Goal: Task Accomplishment & Management: Manage account settings

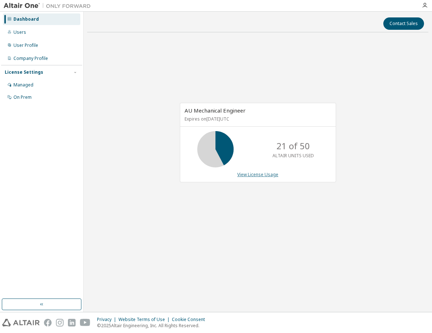
click at [271, 174] on link "View License Usage" at bounding box center [257, 174] width 41 height 6
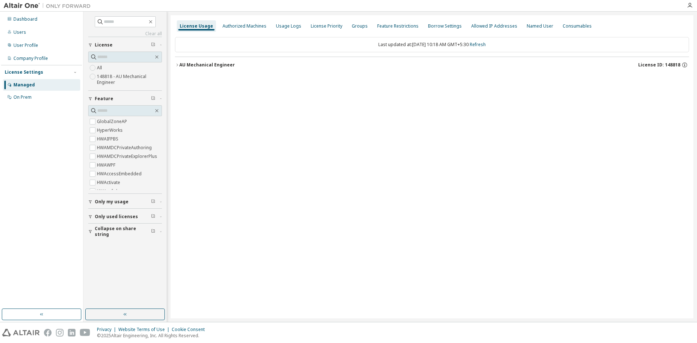
click at [217, 62] on div "AU Mechanical Engineer" at bounding box center [207, 65] width 56 height 6
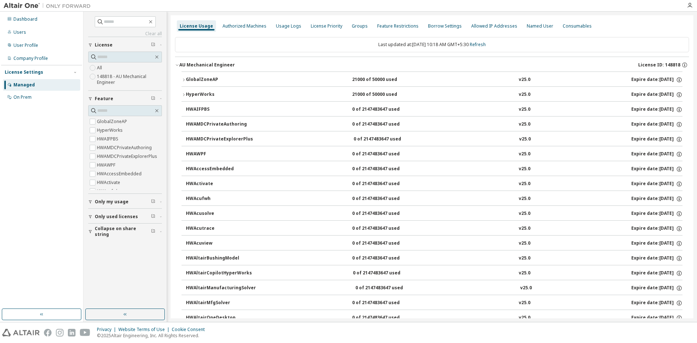
click at [214, 76] on button "GlobalZoneAP 21000 of 50000 used v25.0 Expire date: 2025-11-01" at bounding box center [432, 80] width 501 height 16
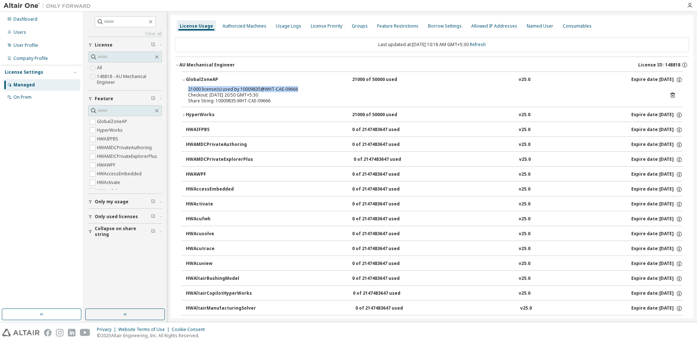
drag, startPoint x: 299, startPoint y: 88, endPoint x: 188, endPoint y: 87, distance: 111.1
click at [188, 87] on div "21000 license(s) used by 10009835@WHT-CAE-09666 Checkout: 2025-09-09 20:50 GMT+…" at bounding box center [432, 96] width 501 height 20
click at [243, 26] on div "Authorized Machines" at bounding box center [245, 26] width 44 height 6
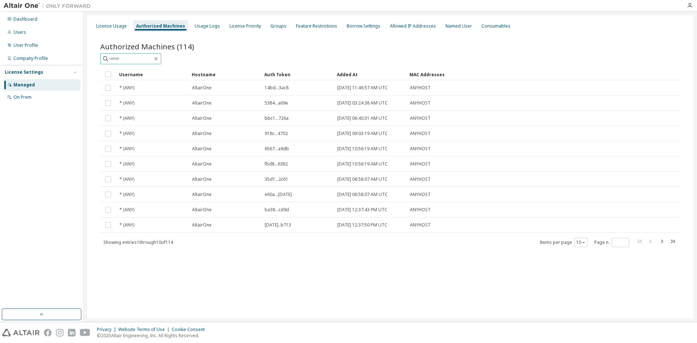
click at [147, 57] on input "text" at bounding box center [131, 58] width 44 height 7
click at [109, 59] on input "text" at bounding box center [131, 58] width 44 height 7
type input "**********"
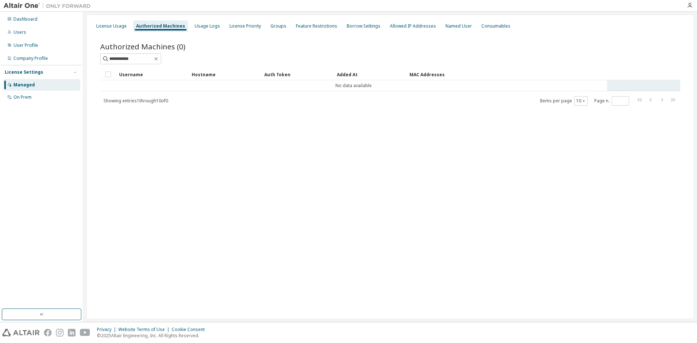
click at [146, 84] on td "No data available" at bounding box center [353, 85] width 507 height 11
click at [129, 75] on div "Username" at bounding box center [152, 75] width 67 height 12
click at [205, 76] on div "Hostname" at bounding box center [225, 75] width 67 height 12
click at [200, 27] on div "Usage Logs" at bounding box center [207, 26] width 25 height 6
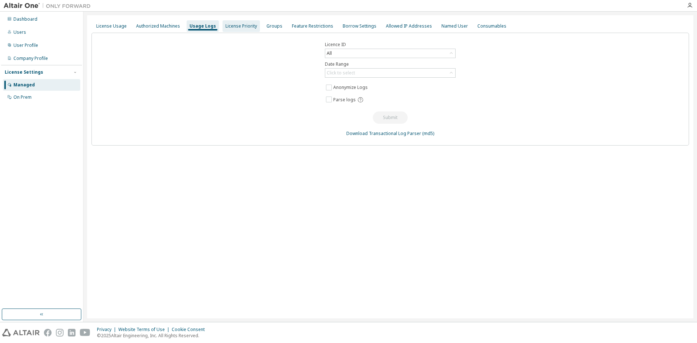
click at [240, 30] on div "License Priority" at bounding box center [241, 26] width 37 height 12
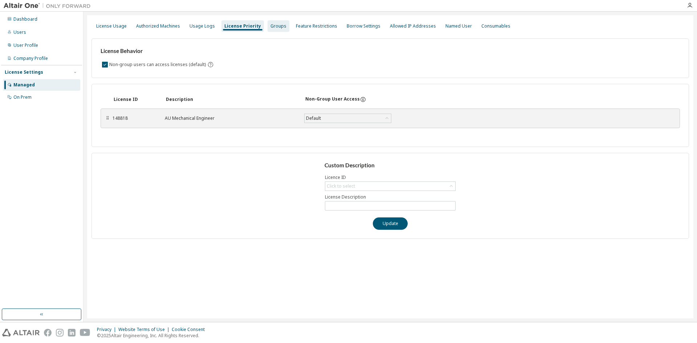
click at [271, 27] on div "Groups" at bounding box center [278, 26] width 16 height 6
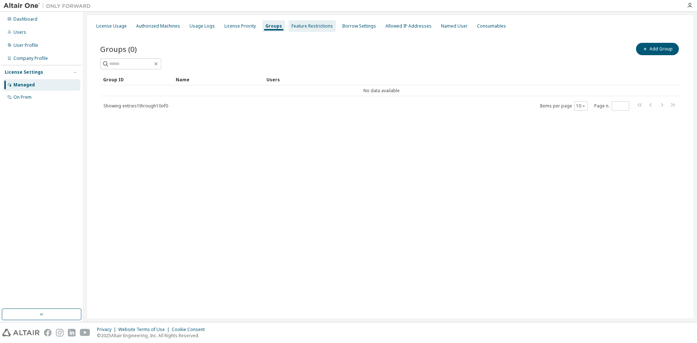
click at [297, 27] on div "Feature Restrictions" at bounding box center [312, 26] width 41 height 6
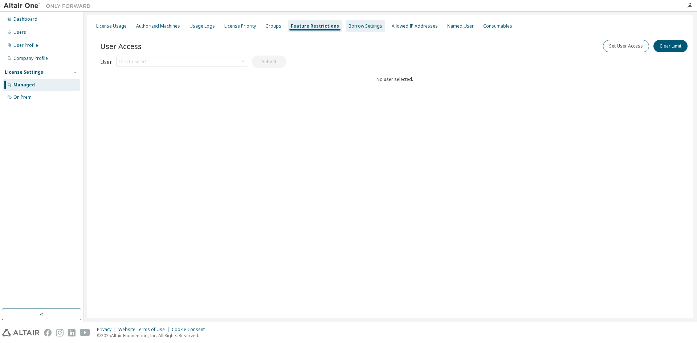
click at [349, 27] on div "Borrow Settings" at bounding box center [366, 26] width 34 height 6
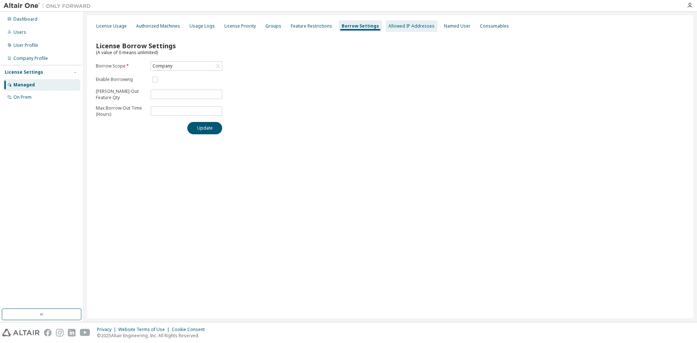
click at [396, 28] on div "Allowed IP Addresses" at bounding box center [411, 26] width 46 height 6
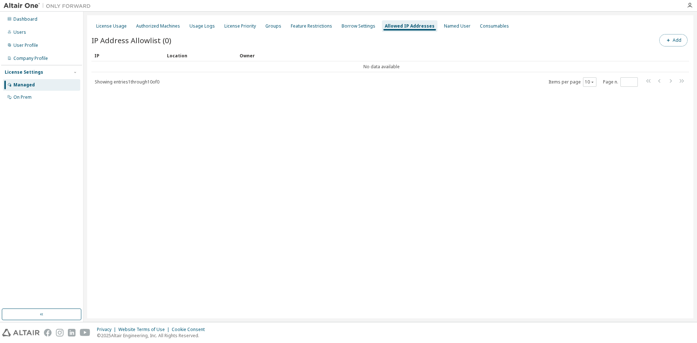
click at [431, 42] on button "Add" at bounding box center [673, 40] width 28 height 12
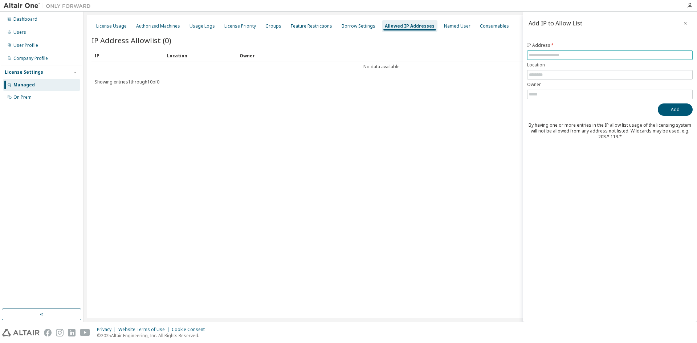
click at [431, 56] on input "text" at bounding box center [610, 55] width 162 height 6
type input "**********"
click at [431, 73] on input "text" at bounding box center [610, 75] width 162 height 6
type input "*"
click at [431, 106] on button "Add" at bounding box center [675, 109] width 35 height 12
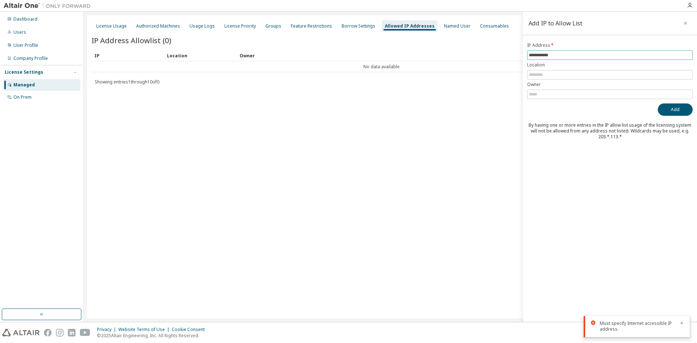
click at [431, 53] on input "**********" at bounding box center [610, 55] width 162 height 6
drag, startPoint x: 559, startPoint y: 56, endPoint x: 500, endPoint y: 49, distance: 59.2
click at [431, 50] on main "**********" at bounding box center [391, 167] width 614 height 310
paste input "*"
click at [431, 111] on button "Add" at bounding box center [675, 109] width 35 height 12
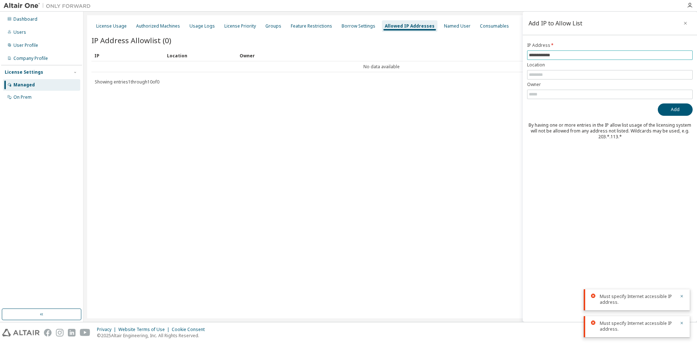
drag, startPoint x: 569, startPoint y: 56, endPoint x: 485, endPoint y: 62, distance: 83.3
click at [431, 62] on main "**********" at bounding box center [391, 167] width 614 height 310
paste input "**"
click at [431, 108] on button "Add" at bounding box center [675, 109] width 35 height 12
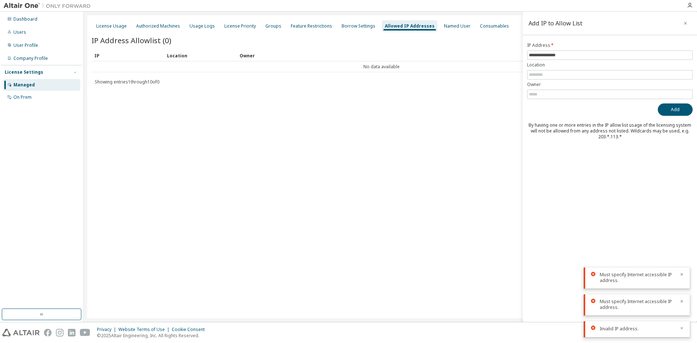
click at [431, 329] on icon "button" at bounding box center [682, 328] width 4 height 4
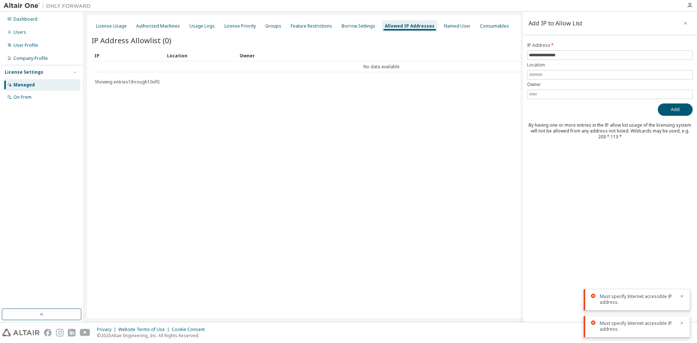
click at [431, 322] on icon "button" at bounding box center [682, 323] width 4 height 4
click at [431, 323] on icon "button" at bounding box center [682, 323] width 4 height 4
drag, startPoint x: 574, startPoint y: 55, endPoint x: 461, endPoint y: 48, distance: 113.5
click at [431, 48] on main "**********" at bounding box center [391, 167] width 614 height 310
paste input "text"
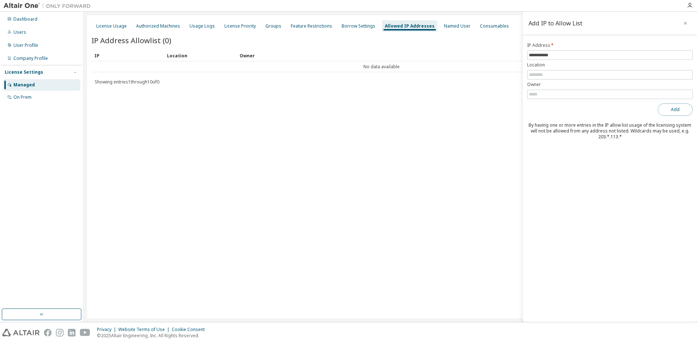
click at [431, 107] on button "Add" at bounding box center [675, 109] width 35 height 12
drag, startPoint x: 562, startPoint y: 53, endPoint x: 394, endPoint y: 40, distance: 168.2
click at [395, 40] on main "**********" at bounding box center [391, 167] width 614 height 310
paste input "**"
type input "**********"
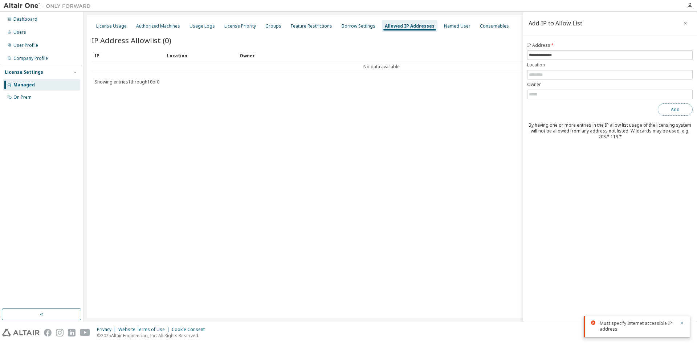
click at [431, 109] on button "Add" at bounding box center [675, 109] width 35 height 12
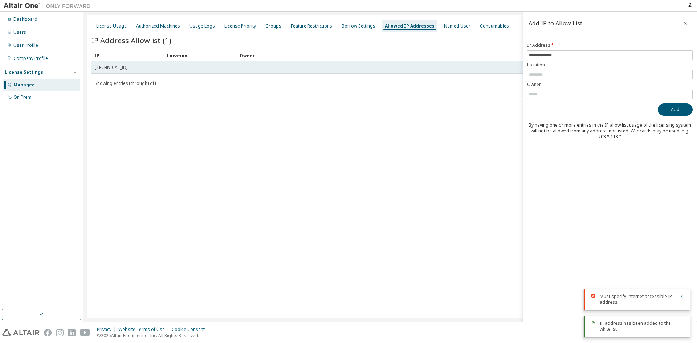
click at [120, 70] on span "[TECHNICAL_ID]" at bounding box center [111, 68] width 33 height 6
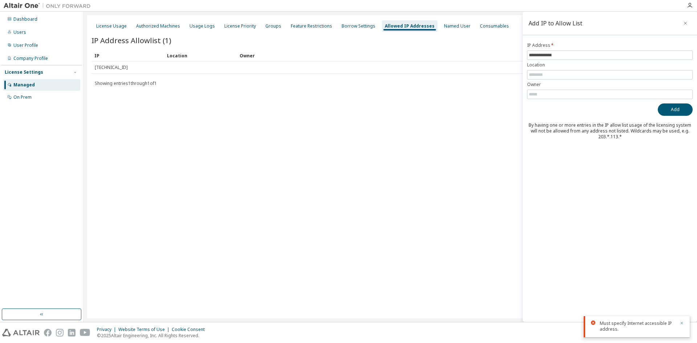
click at [431, 321] on icon "button" at bounding box center [682, 323] width 4 height 4
click at [110, 28] on div "License Usage" at bounding box center [111, 26] width 30 height 6
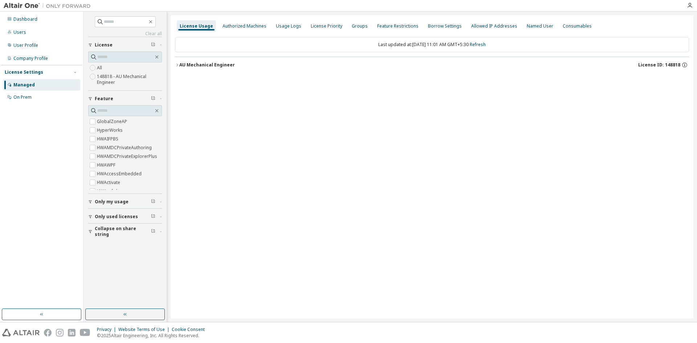
click at [205, 60] on button "AU Mechanical Engineer License ID: 148818" at bounding box center [432, 65] width 514 height 16
click at [207, 63] on div "AU Mechanical Engineer" at bounding box center [207, 65] width 56 height 6
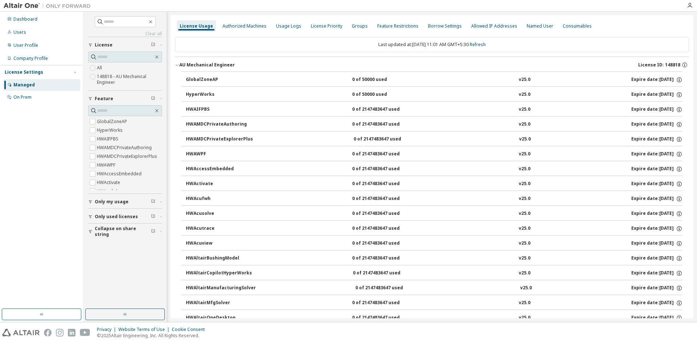
click at [210, 77] on div "GlobalZoneAP" at bounding box center [218, 80] width 65 height 7
click at [209, 64] on div "AU Mechanical Engineer" at bounding box center [207, 65] width 56 height 6
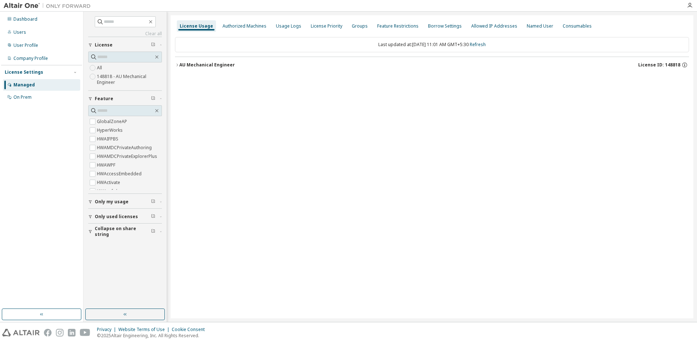
click at [203, 61] on button "AU Mechanical Engineer License ID: 148818" at bounding box center [432, 65] width 514 height 16
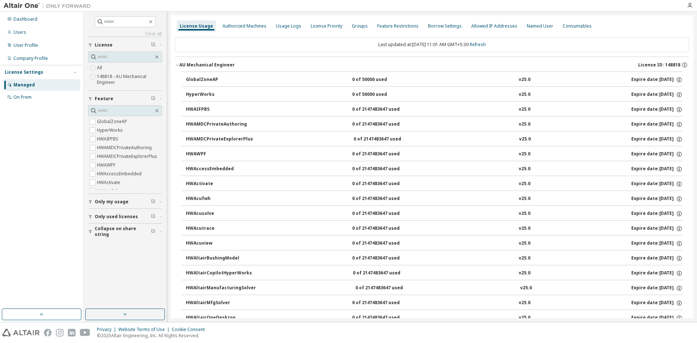
click at [203, 62] on div "AU Mechanical Engineer" at bounding box center [207, 65] width 56 height 6
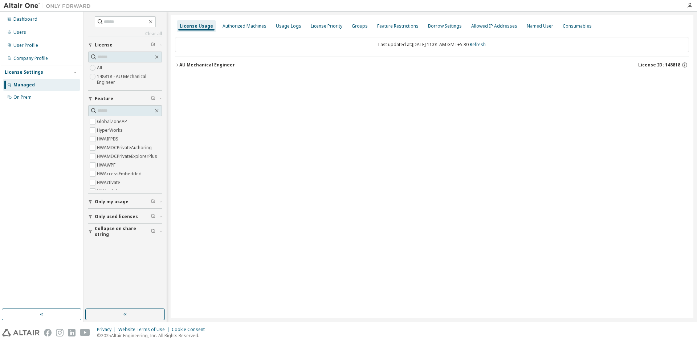
click at [203, 62] on div "AU Mechanical Engineer" at bounding box center [207, 65] width 56 height 6
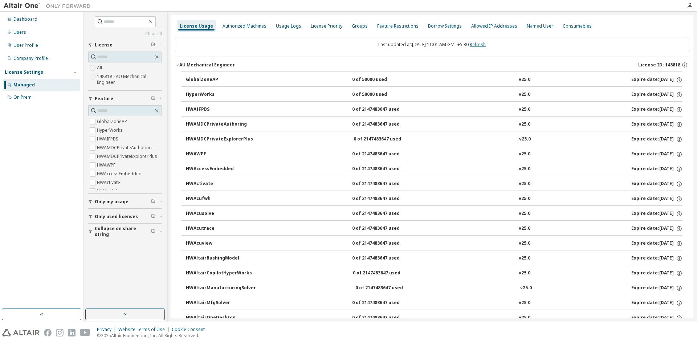
click at [484, 42] on link "Refresh" at bounding box center [478, 44] width 16 height 6
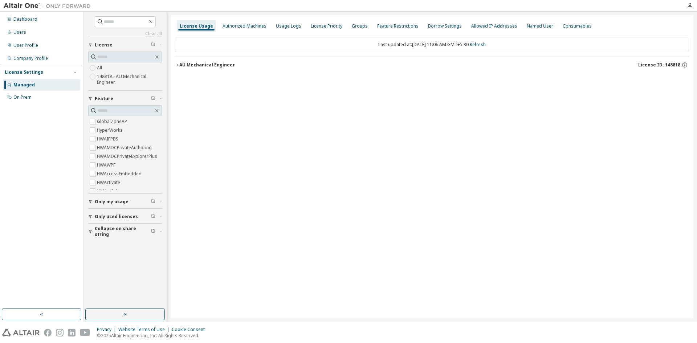
click at [201, 64] on div "AU Mechanical Engineer" at bounding box center [207, 65] width 56 height 6
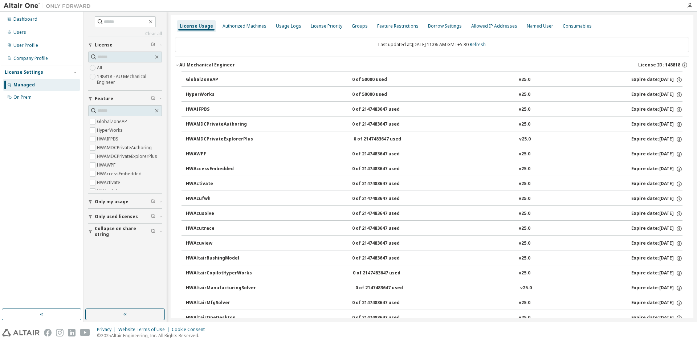
click at [201, 64] on div "AU Mechanical Engineer" at bounding box center [207, 65] width 56 height 6
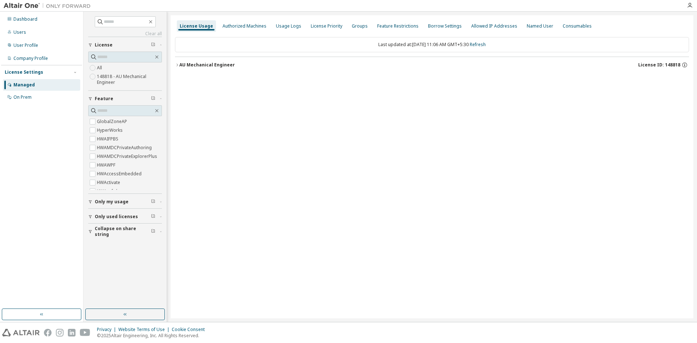
click at [193, 68] on div "AU Mechanical Engineer" at bounding box center [207, 65] width 56 height 6
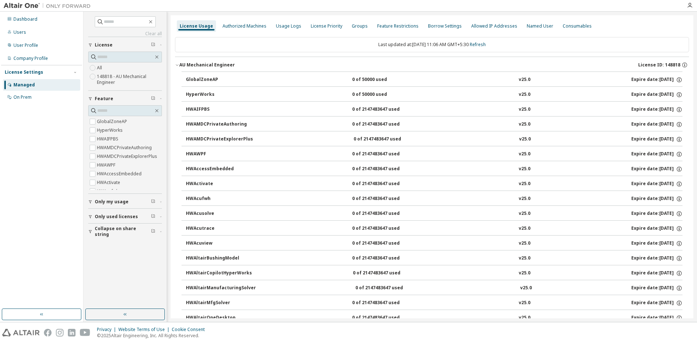
click at [195, 63] on div "AU Mechanical Engineer" at bounding box center [207, 65] width 56 height 6
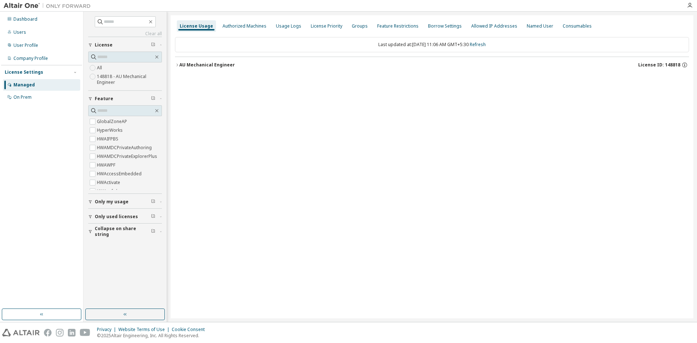
click at [191, 65] on div "AU Mechanical Engineer" at bounding box center [207, 65] width 56 height 6
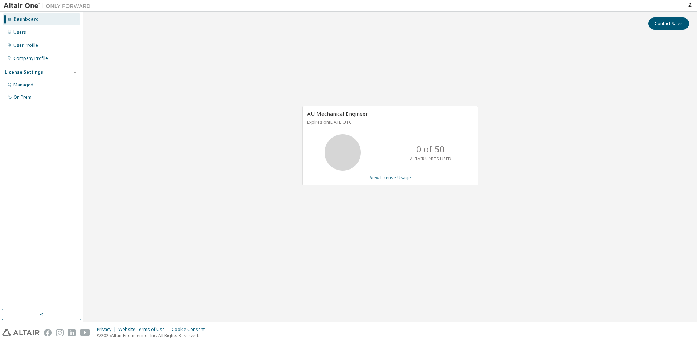
click at [394, 177] on link "View License Usage" at bounding box center [390, 178] width 41 height 6
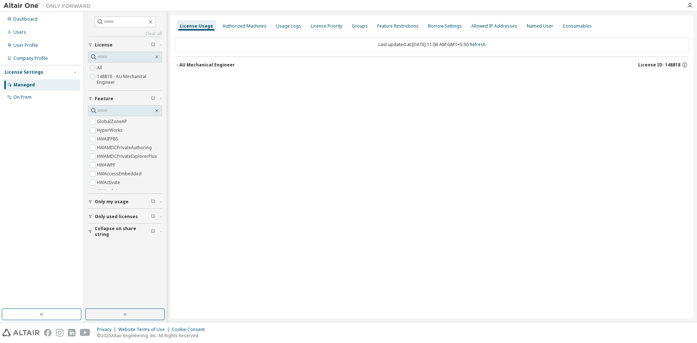
click at [198, 66] on div "AU Mechanical Engineer" at bounding box center [207, 65] width 56 height 6
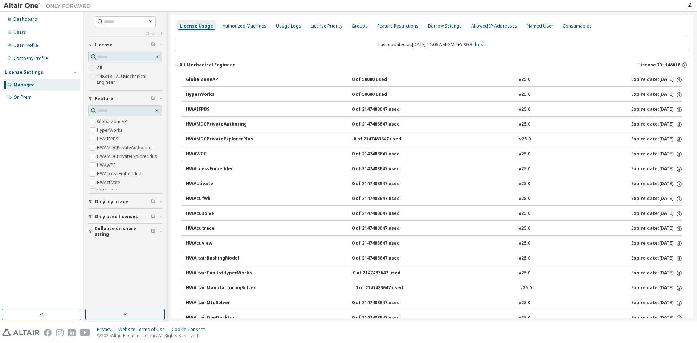
click at [199, 64] on div "AU Mechanical Engineer" at bounding box center [207, 65] width 56 height 6
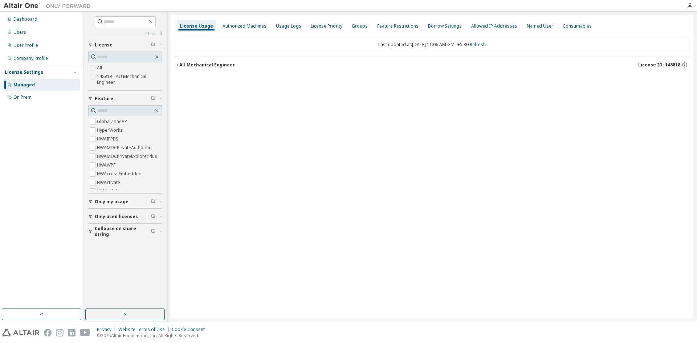
click at [304, 151] on div "License Usage Authorized Machines Usage Logs License Priority Groups Feature Re…" at bounding box center [432, 166] width 523 height 303
drag, startPoint x: 337, startPoint y: 235, endPoint x: 279, endPoint y: 291, distance: 80.4
click at [337, 235] on div "License Usage Authorized Machines Usage Logs License Priority Groups Feature Re…" at bounding box center [432, 166] width 523 height 303
drag, startPoint x: 185, startPoint y: 57, endPoint x: 187, endPoint y: 61, distance: 4.1
click at [186, 59] on button "AU Mechanical Engineer License ID: 148818" at bounding box center [432, 65] width 514 height 16
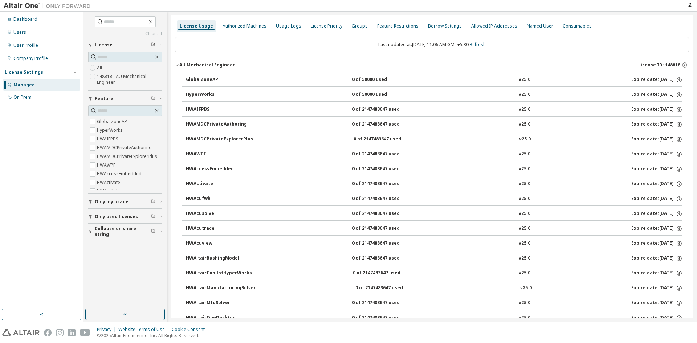
click at [187, 61] on button "AU Mechanical Engineer License ID: 148818" at bounding box center [432, 65] width 514 height 16
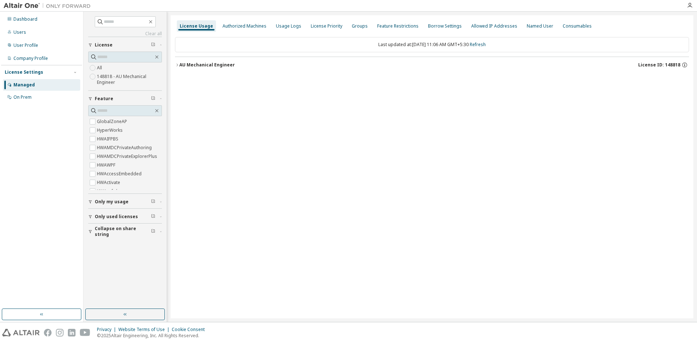
click at [187, 61] on button "AU Mechanical Engineer License ID: 148818" at bounding box center [432, 65] width 514 height 16
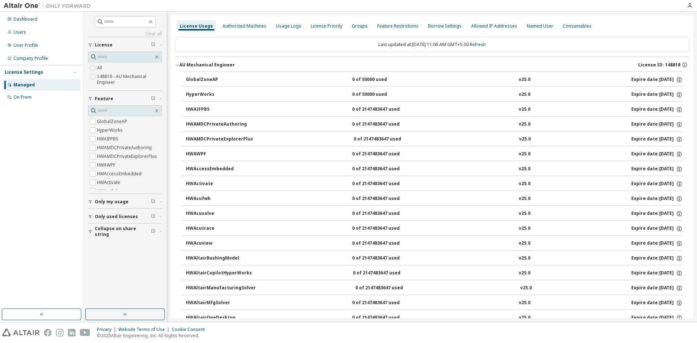
click at [187, 61] on button "AU Mechanical Engineer License ID: 148818" at bounding box center [432, 65] width 514 height 16
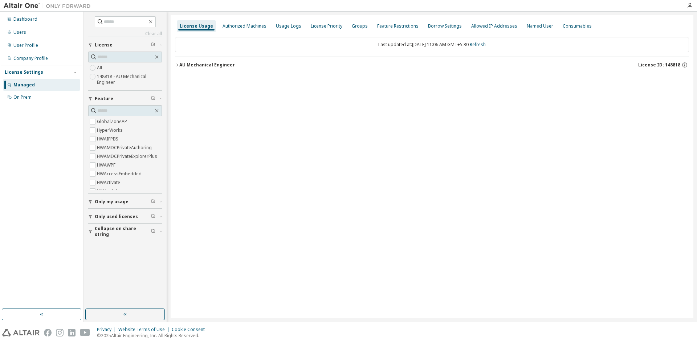
click at [477, 218] on div "License Usage Authorized Machines Usage Logs License Priority Groups Feature Re…" at bounding box center [432, 166] width 523 height 303
click at [213, 61] on button "AU Mechanical Engineer License ID: 148818" at bounding box center [432, 65] width 514 height 16
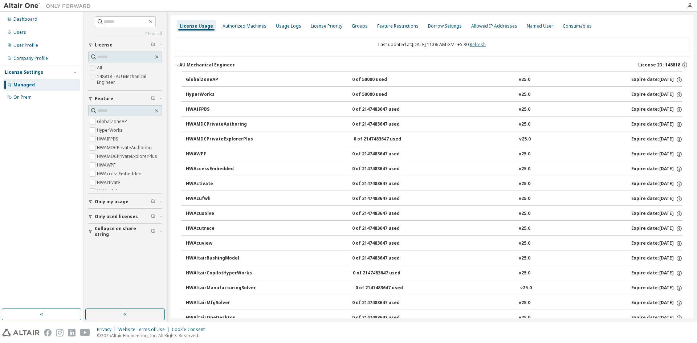
click at [482, 46] on link "Refresh" at bounding box center [478, 44] width 16 height 6
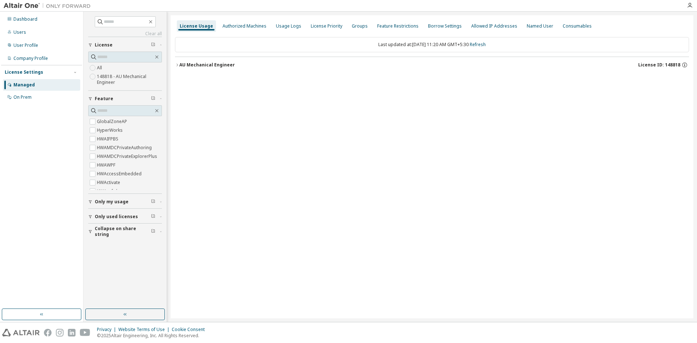
click at [223, 59] on button "AU Mechanical Engineer License ID: 148818" at bounding box center [432, 65] width 514 height 16
click at [690, 7] on icon "button" at bounding box center [690, 6] width 6 height 6
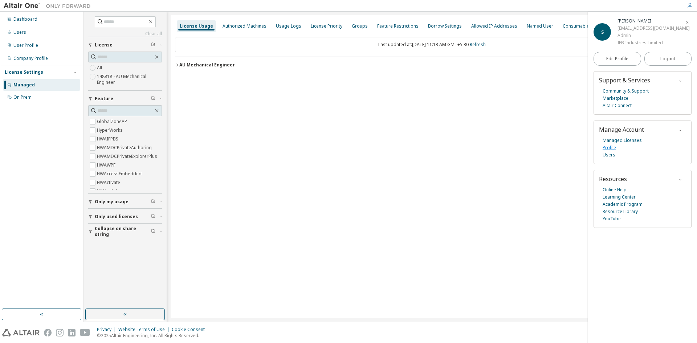
click at [611, 146] on link "Profile" at bounding box center [609, 147] width 13 height 7
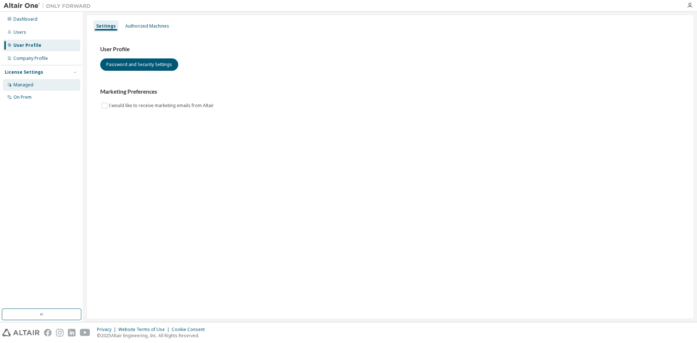
click at [26, 84] on div "Managed" at bounding box center [23, 85] width 20 height 6
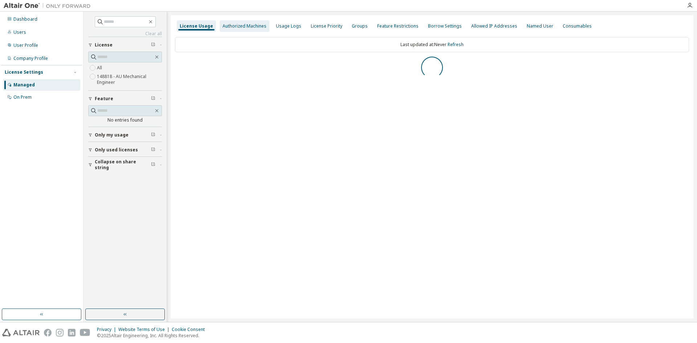
click at [240, 27] on div "Authorized Machines" at bounding box center [245, 26] width 44 height 6
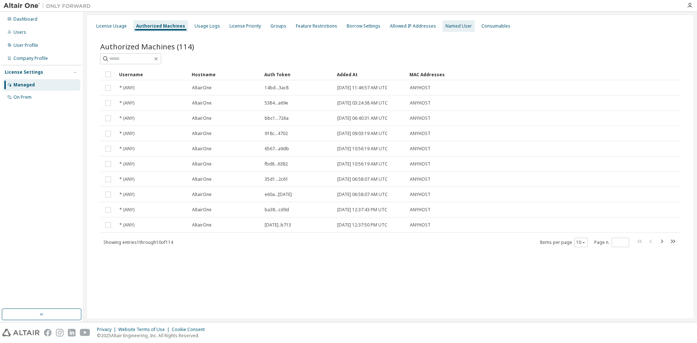
click at [445, 26] on div "Named User" at bounding box center [458, 26] width 27 height 6
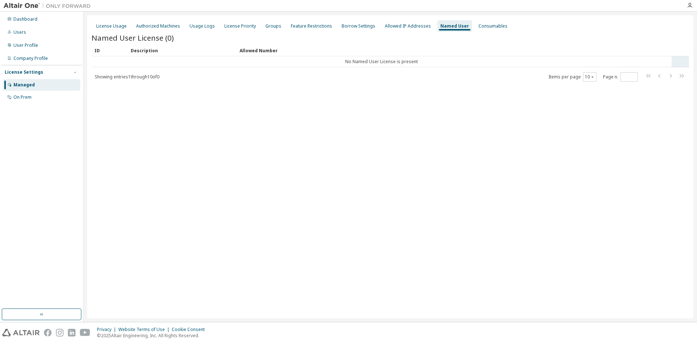
click at [677, 61] on tr "No Named User License is present" at bounding box center [390, 61] width 598 height 11
drag, startPoint x: 678, startPoint y: 61, endPoint x: 516, endPoint y: 109, distance: 169.4
click at [516, 109] on div "License Usage Authorized Machines Usage Logs License Priority Groups Feature Re…" at bounding box center [390, 166] width 606 height 303
click at [193, 25] on div "Usage Logs" at bounding box center [202, 26] width 25 height 6
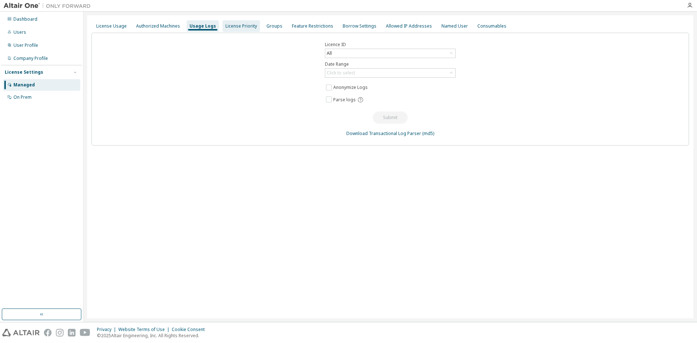
click at [235, 25] on div "License Priority" at bounding box center [241, 26] width 32 height 6
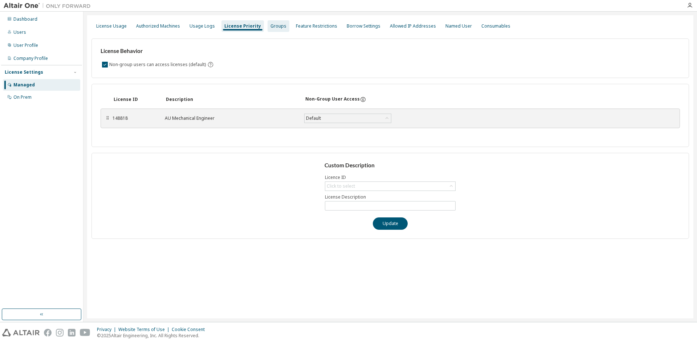
click at [273, 25] on div "Groups" at bounding box center [278, 26] width 16 height 6
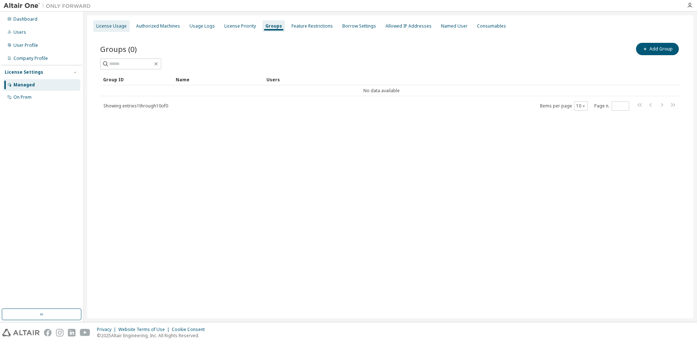
click at [111, 25] on div "License Usage" at bounding box center [111, 26] width 30 height 6
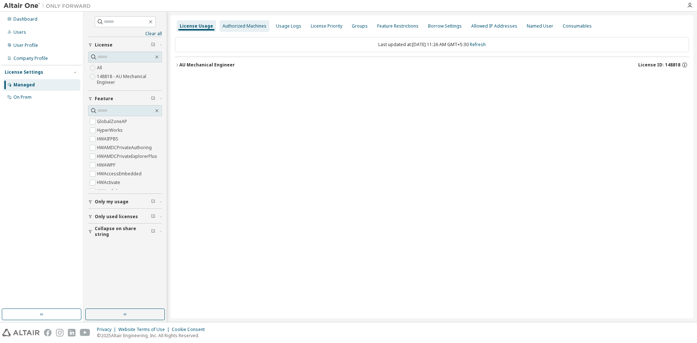
click at [236, 25] on div "Authorized Machines" at bounding box center [245, 26] width 44 height 6
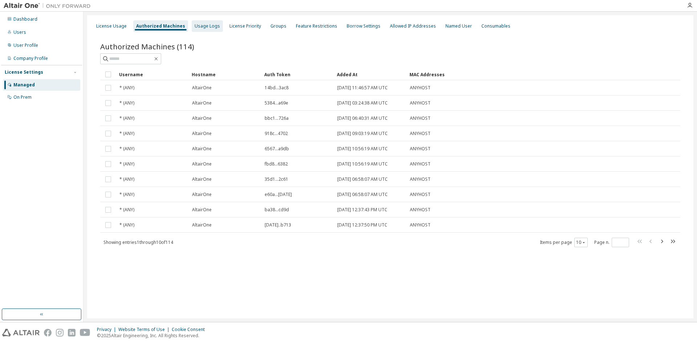
click at [203, 26] on div "Usage Logs" at bounding box center [207, 26] width 25 height 6
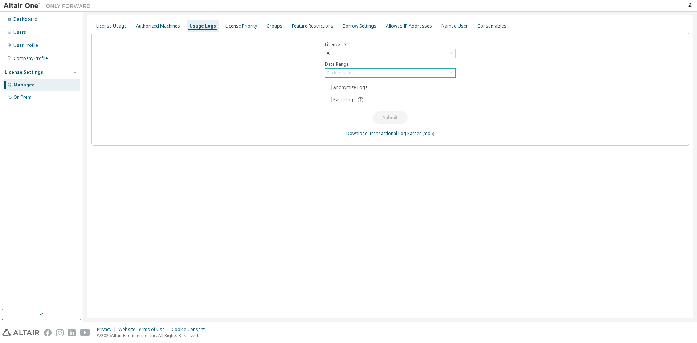
click at [446, 72] on div "Click to select" at bounding box center [390, 73] width 130 height 9
click at [527, 110] on div "Licence ID All Date Range Click to select Last 30 days Year to date Custom Date…" at bounding box center [390, 89] width 598 height 113
click at [246, 23] on div "License Priority" at bounding box center [241, 26] width 32 height 6
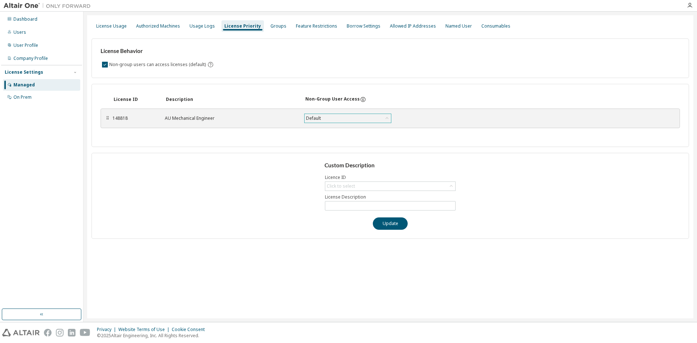
click at [382, 119] on div "Default" at bounding box center [348, 118] width 86 height 9
click at [454, 126] on div "⠿ 148818 AU Mechanical Engineer Default Default True False Save" at bounding box center [390, 119] width 579 height 20
click at [297, 25] on div "Feature Restrictions" at bounding box center [316, 26] width 41 height 6
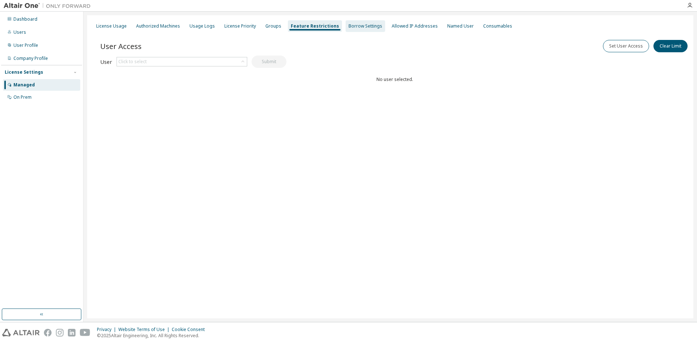
click at [349, 29] on div "Borrow Settings" at bounding box center [366, 26] width 40 height 12
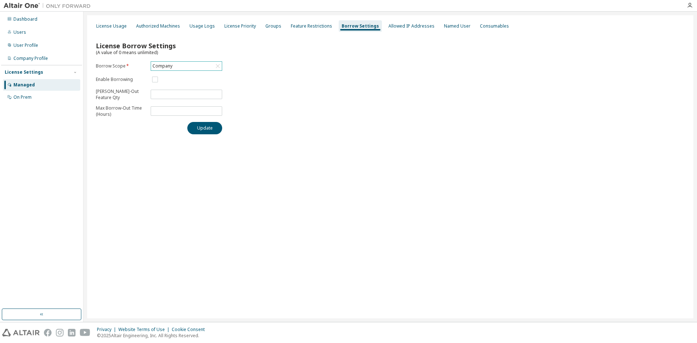
click at [212, 66] on div "Company" at bounding box center [186, 66] width 71 height 9
click at [167, 99] on li "148818 - AU Mechanical Engineer" at bounding box center [185, 98] width 69 height 15
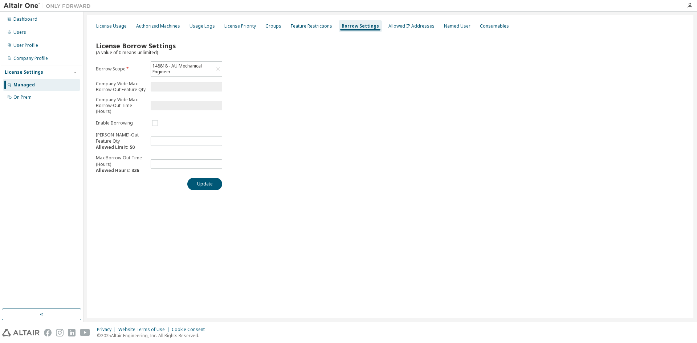
click at [491, 151] on div "License Borrow Settings (A value of 0 means unlimited) Borrow Scope * 148818 - …" at bounding box center [390, 114] width 598 height 162
click at [405, 27] on div "Allowed IP Addresses" at bounding box center [411, 26] width 46 height 6
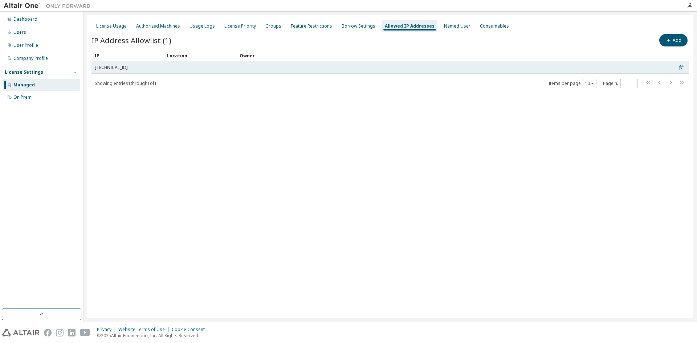
click at [224, 67] on td at bounding box center [200, 67] width 73 height 12
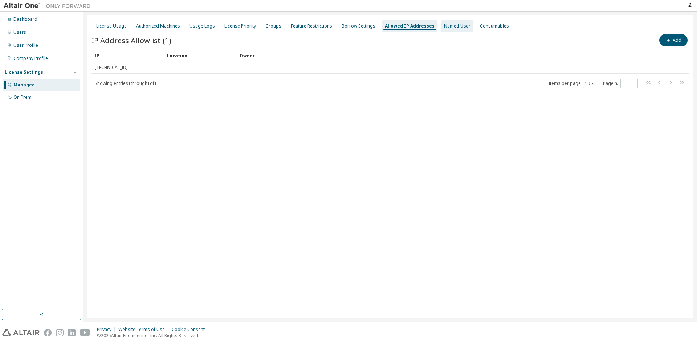
click at [444, 25] on div "Named User" at bounding box center [457, 26] width 27 height 6
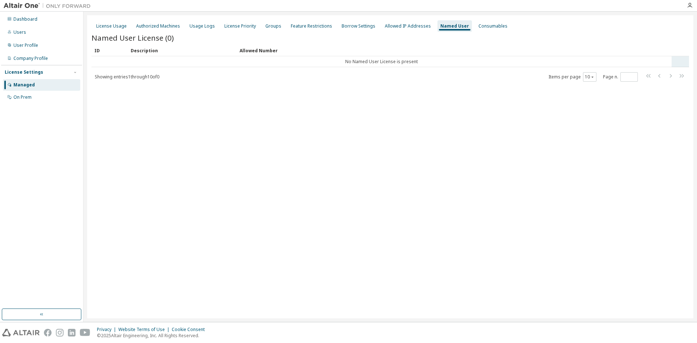
click at [143, 62] on td "No Named User License is present" at bounding box center [381, 61] width 580 height 11
click at [398, 25] on div "Allowed IP Addresses" at bounding box center [408, 26] width 46 height 6
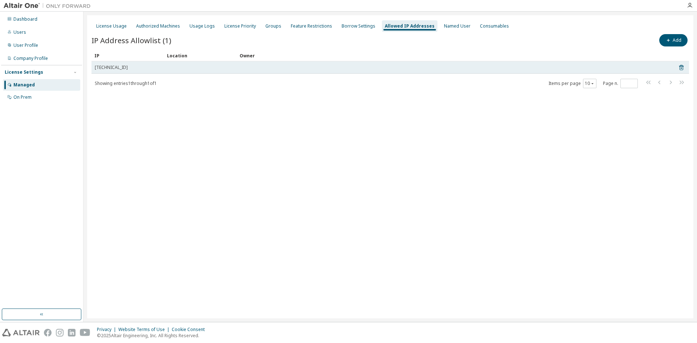
click at [218, 69] on td at bounding box center [200, 67] width 73 height 12
click at [681, 68] on icon at bounding box center [681, 68] width 2 height 2
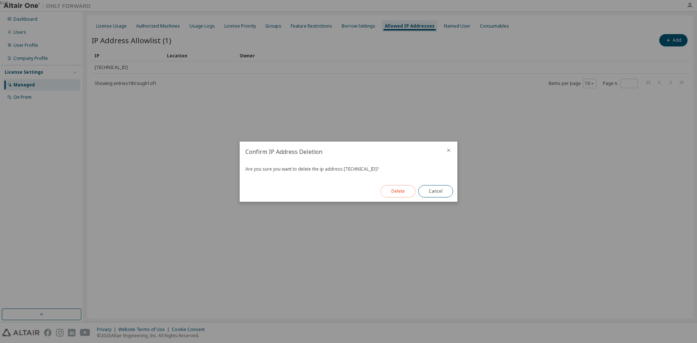
click at [396, 190] on button "Delete" at bounding box center [397, 191] width 35 height 12
click at [438, 190] on button "Close" at bounding box center [435, 191] width 35 height 12
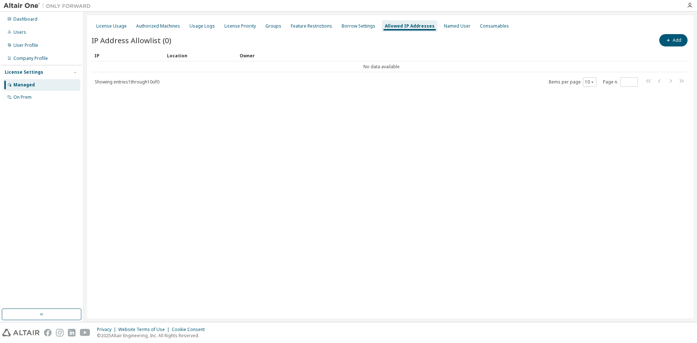
click at [508, 201] on div "License Usage Authorized Machines Usage Logs License Priority Groups Feature Re…" at bounding box center [390, 166] width 606 height 303
click at [452, 21] on div "Named User" at bounding box center [457, 26] width 32 height 12
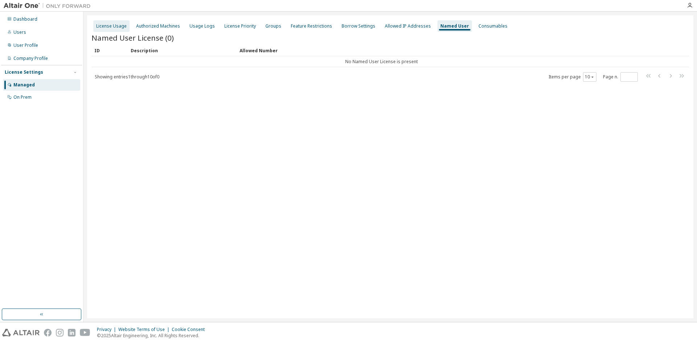
click at [113, 29] on div "License Usage" at bounding box center [111, 26] width 30 height 6
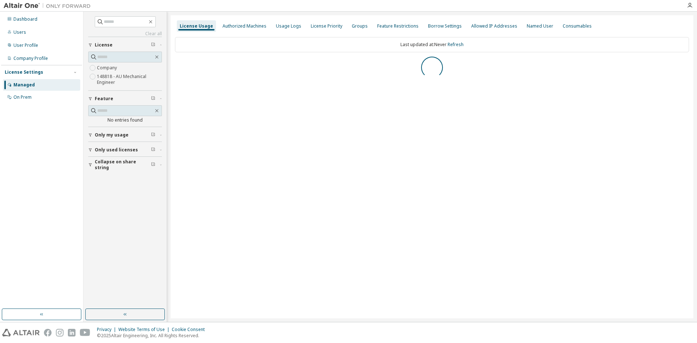
click at [280, 151] on div "License Usage Authorized Machines Usage Logs License Priority Groups Feature Re…" at bounding box center [432, 166] width 523 height 303
click at [438, 27] on div "Borrow Settings" at bounding box center [445, 26] width 34 height 6
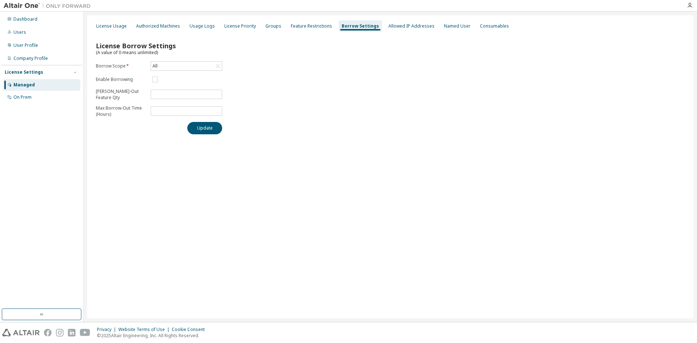
click at [379, 154] on div "License Usage Authorized Machines Usage Logs License Priority Groups Feature Re…" at bounding box center [390, 166] width 606 height 303
click at [162, 223] on div "License Usage Authorized Machines Usage Logs License Priority Groups Feature Re…" at bounding box center [390, 166] width 606 height 303
click at [155, 28] on div "Authorized Machines" at bounding box center [158, 26] width 44 height 6
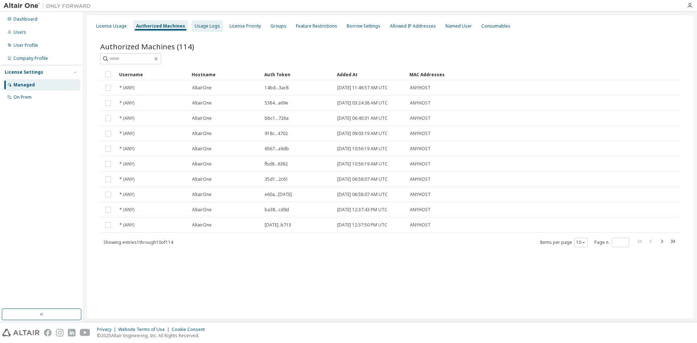
click at [203, 25] on div "Usage Logs" at bounding box center [207, 26] width 25 height 6
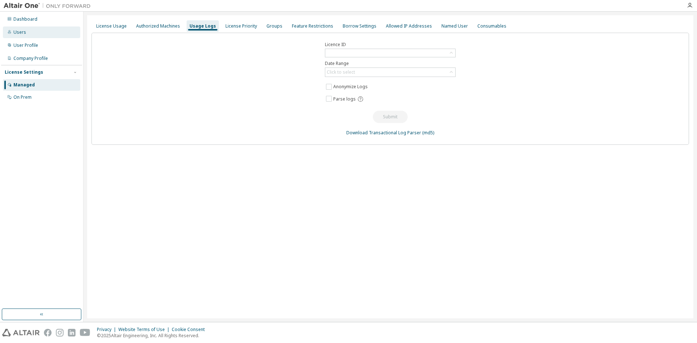
click at [18, 31] on div "Users" at bounding box center [19, 32] width 13 height 6
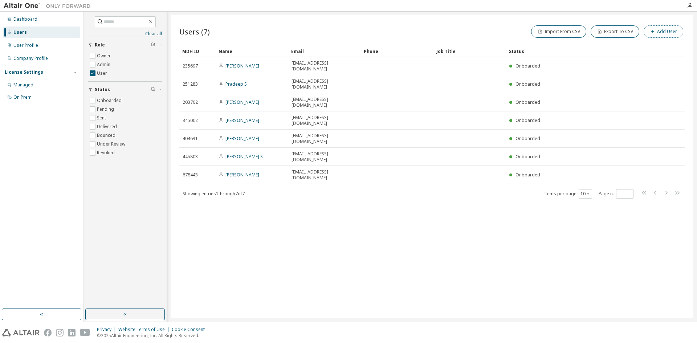
click at [662, 32] on button "Add User" at bounding box center [664, 31] width 40 height 12
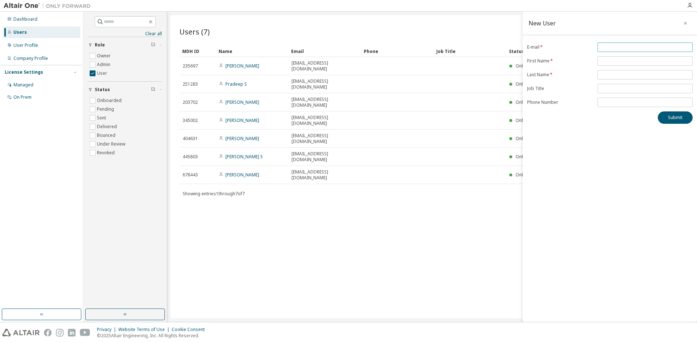
click at [625, 46] on input "email" at bounding box center [644, 47] width 91 height 6
type input "**********"
click at [612, 59] on input "text" at bounding box center [644, 61] width 91 height 6
type input "******"
click at [611, 73] on input "text" at bounding box center [644, 75] width 91 height 6
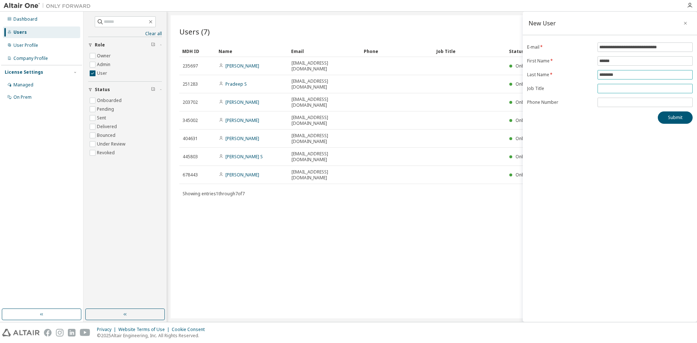
type input "********"
click at [607, 88] on input "text" at bounding box center [644, 89] width 91 height 6
click at [673, 114] on button "Submit" at bounding box center [675, 117] width 35 height 12
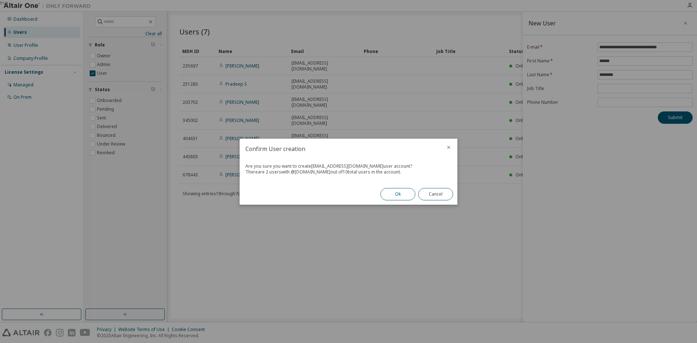
click at [399, 194] on button "Ok" at bounding box center [397, 194] width 35 height 12
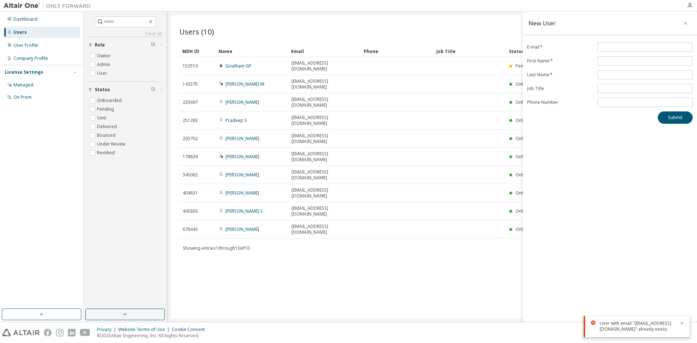
click at [292, 204] on div "Users (10) Import From CSV Export To CSV Add User Clear Load Save Save As Field…" at bounding box center [432, 166] width 523 height 303
drag, startPoint x: 325, startPoint y: 240, endPoint x: 290, endPoint y: 232, distance: 35.8
click at [325, 240] on div "Users (10) Import From CSV Export To CSV Add User Clear Load Save Save As Field…" at bounding box center [432, 166] width 523 height 303
click at [681, 316] on div "User with email "kannan_karthick@ifbbangalore.com" already exists." at bounding box center [637, 326] width 106 height 21
click at [686, 23] on icon "button" at bounding box center [685, 23] width 5 height 6
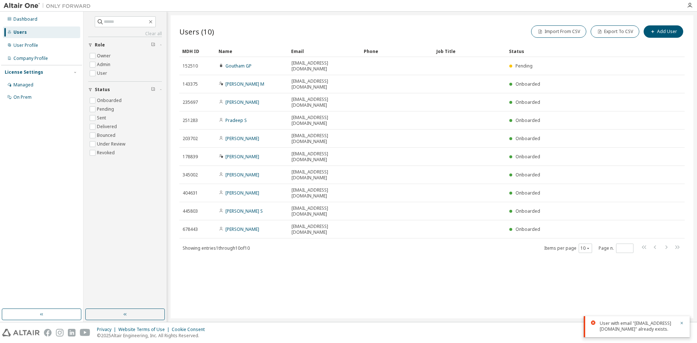
drag, startPoint x: 261, startPoint y: 256, endPoint x: 237, endPoint y: 225, distance: 38.5
click at [260, 255] on div "Users (10) Import From CSV Export To CSV Add User Clear Load Save Save As Field…" at bounding box center [432, 166] width 523 height 303
click at [24, 30] on div "Users" at bounding box center [19, 32] width 13 height 6
click at [49, 44] on div "User Profile" at bounding box center [41, 46] width 77 height 12
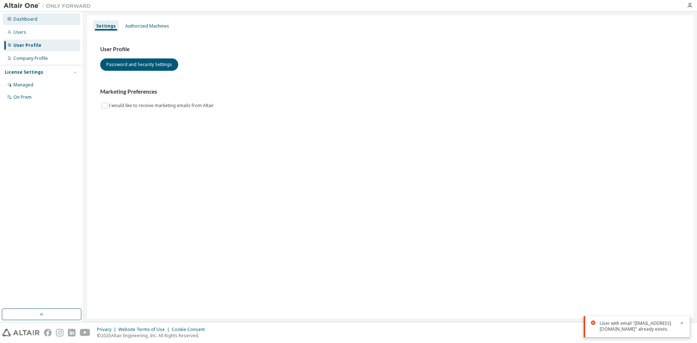
click at [27, 17] on div "Dashboard" at bounding box center [25, 19] width 24 height 6
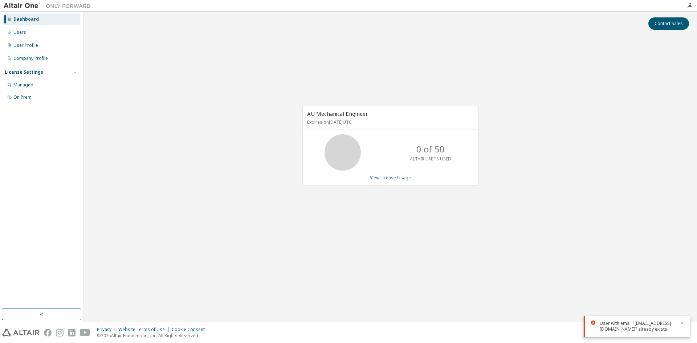
click at [390, 177] on link "View License Usage" at bounding box center [390, 178] width 41 height 6
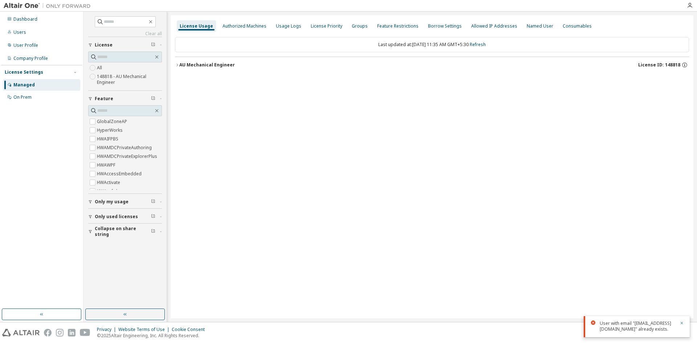
click at [298, 131] on div "License Usage Authorized Machines Usage Logs License Priority Groups Feature Re…" at bounding box center [432, 166] width 523 height 303
click at [244, 24] on div "Authorized Machines" at bounding box center [245, 26] width 44 height 6
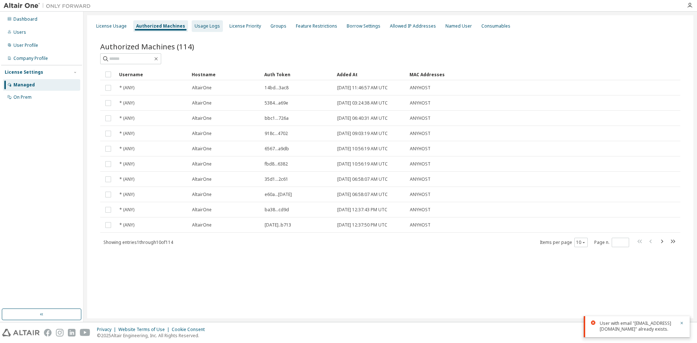
click at [203, 24] on div "Usage Logs" at bounding box center [207, 26] width 25 height 6
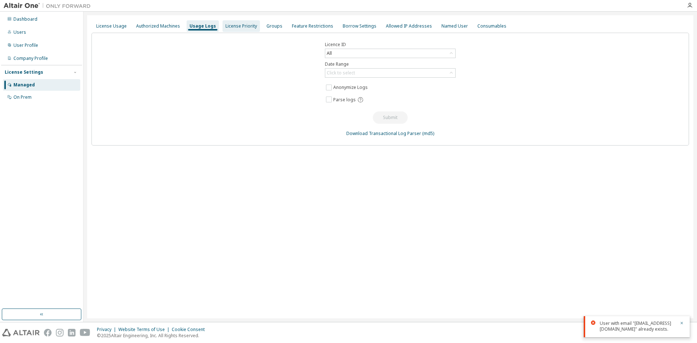
click at [233, 26] on div "License Priority" at bounding box center [241, 26] width 32 height 6
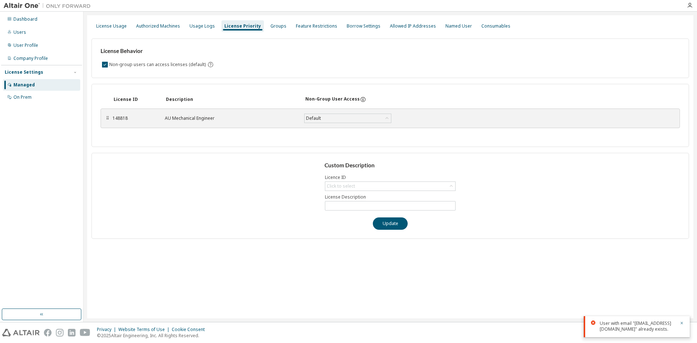
click at [189, 114] on div "148818 AU Mechanical Engineer Default Save" at bounding box center [274, 118] width 322 height 13
click at [273, 25] on div "Groups" at bounding box center [278, 26] width 16 height 6
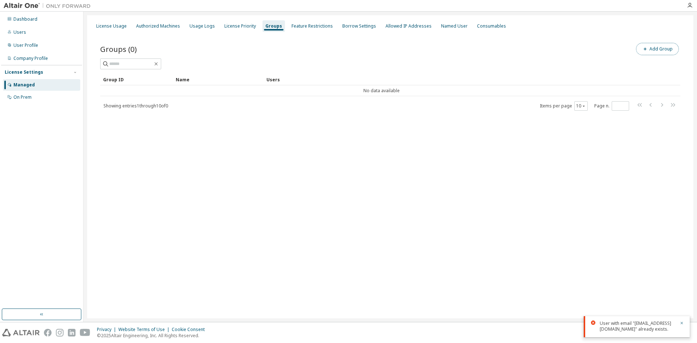
click at [658, 48] on button "Add Group" at bounding box center [657, 49] width 43 height 12
click at [568, 56] on input "text" at bounding box center [610, 55] width 162 height 6
type input "***"
click at [671, 69] on button "Add" at bounding box center [675, 70] width 35 height 12
click at [682, 295] on div "Add User Groups Group Name * *** Add" at bounding box center [610, 167] width 174 height 310
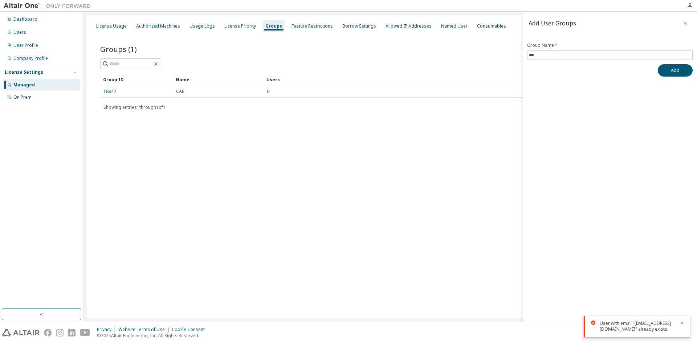
click at [232, 199] on div "License Usage Authorized Machines Usage Logs License Priority Groups Feature Re…" at bounding box center [390, 166] width 606 height 303
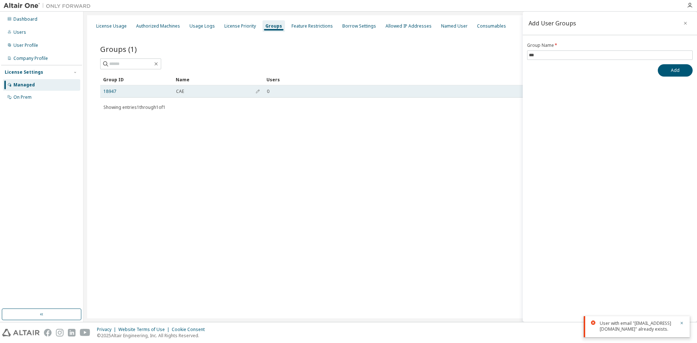
click at [130, 90] on div "18947" at bounding box center [136, 92] width 66 height 6
click at [270, 89] on div "0" at bounding box center [463, 92] width 393 height 6
click at [256, 91] on icon "button" at bounding box center [258, 91] width 4 height 4
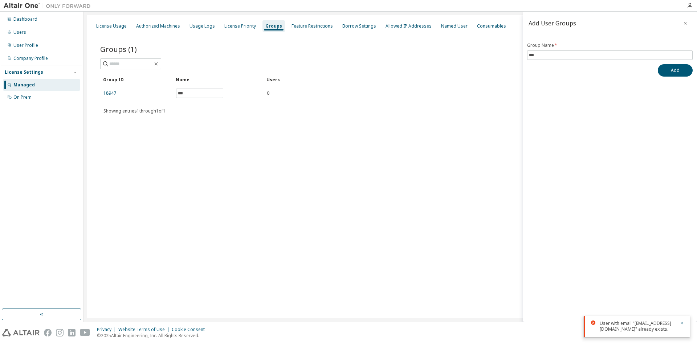
click at [263, 192] on div "License Usage Authorized Machines Usage Logs License Priority Groups Feature Re…" at bounding box center [390, 166] width 606 height 303
click at [161, 164] on div "License Usage Authorized Machines Usage Logs License Priority Groups Feature Re…" at bounding box center [390, 166] width 606 height 303
click at [301, 201] on div "License Usage Authorized Machines Usage Logs License Priority Groups Feature Re…" at bounding box center [390, 166] width 606 height 303
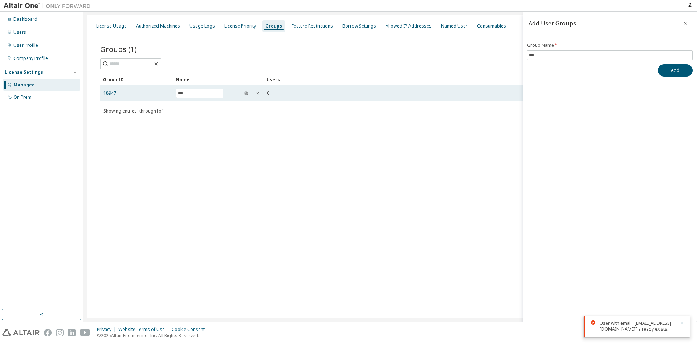
click at [267, 93] on span "0" at bounding box center [268, 93] width 3 height 6
click at [269, 92] on span "0" at bounding box center [268, 93] width 3 height 6
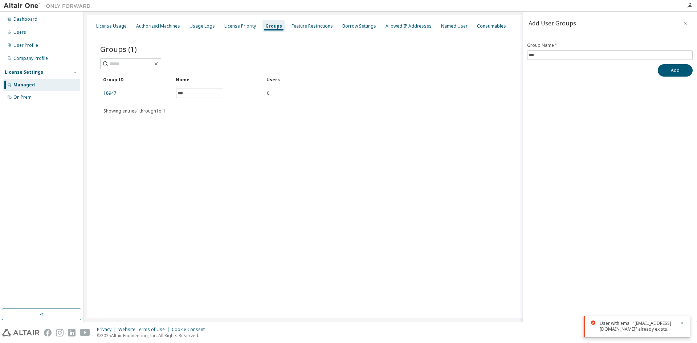
drag, startPoint x: 269, startPoint y: 92, endPoint x: 217, endPoint y: 211, distance: 129.2
click at [220, 213] on div "License Usage Authorized Machines Usage Logs License Priority Groups Feature Re…" at bounding box center [390, 166] width 606 height 303
click at [413, 162] on div "License Usage Authorized Machines Usage Logs License Priority Groups Feature Re…" at bounding box center [390, 166] width 606 height 303
click at [248, 170] on div "License Usage Authorized Machines Usage Logs License Priority Groups Feature Re…" at bounding box center [390, 166] width 606 height 303
click at [26, 81] on div "Managed" at bounding box center [41, 85] width 77 height 12
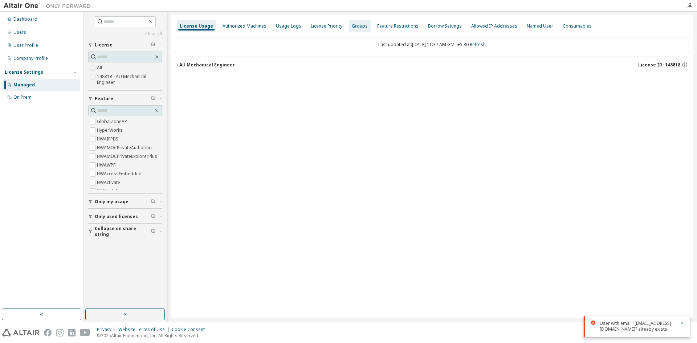
click at [359, 26] on div "Groups" at bounding box center [360, 26] width 16 height 6
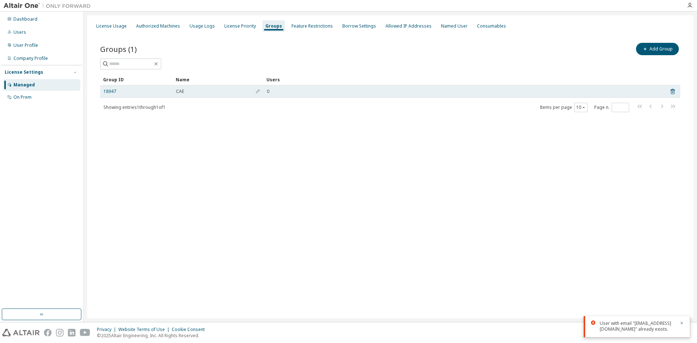
click at [117, 89] on div "18947" at bounding box center [136, 92] width 66 height 6
click at [111, 90] on link "18947" at bounding box center [109, 92] width 13 height 6
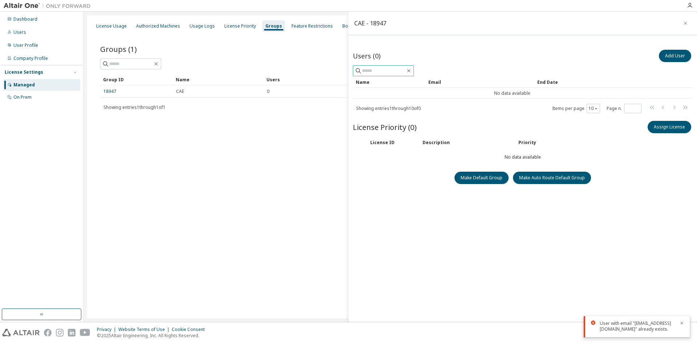
click at [382, 71] on input "text" at bounding box center [384, 70] width 44 height 7
click at [406, 70] on input "**********" at bounding box center [384, 70] width 44 height 7
type input "**********"
click at [455, 249] on div "**********" at bounding box center [523, 185] width 340 height 274
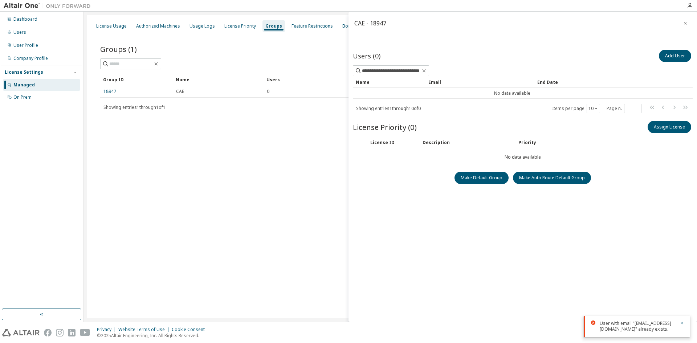
scroll to position [0, 0]
click at [673, 53] on button "Add User" at bounding box center [675, 56] width 32 height 12
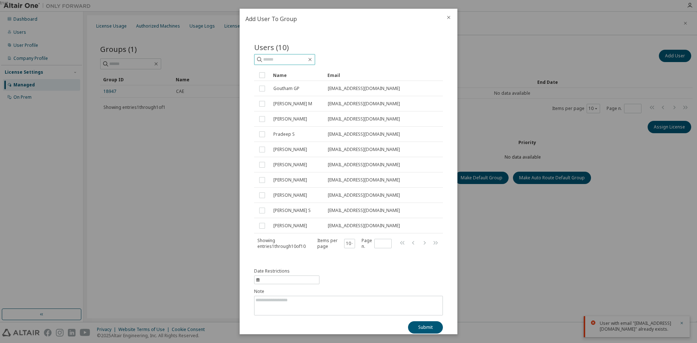
click at [274, 59] on input "text" at bounding box center [285, 59] width 44 height 7
paste input "**********"
type input "*"
type input "**********"
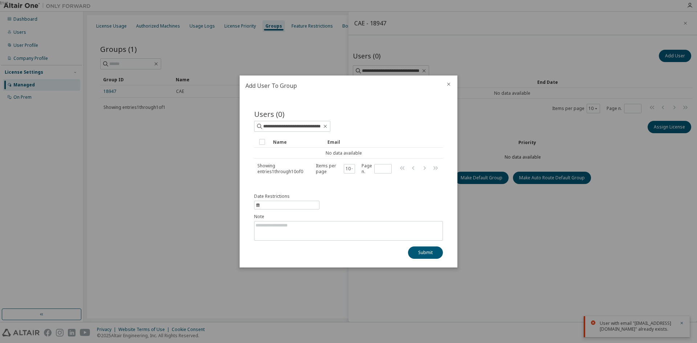
click at [451, 85] on icon "close" at bounding box center [449, 84] width 6 height 6
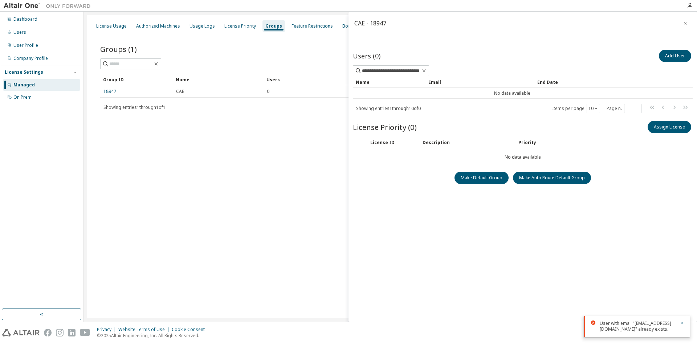
click at [476, 242] on div "**********" at bounding box center [523, 185] width 340 height 274
click at [436, 80] on div "Email" at bounding box center [479, 82] width 103 height 12
click at [668, 125] on button "Assign License" at bounding box center [670, 127] width 44 height 12
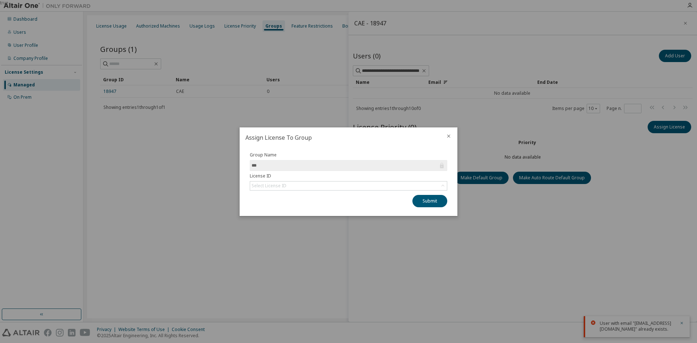
click at [448, 134] on icon "close" at bounding box center [449, 136] width 6 height 6
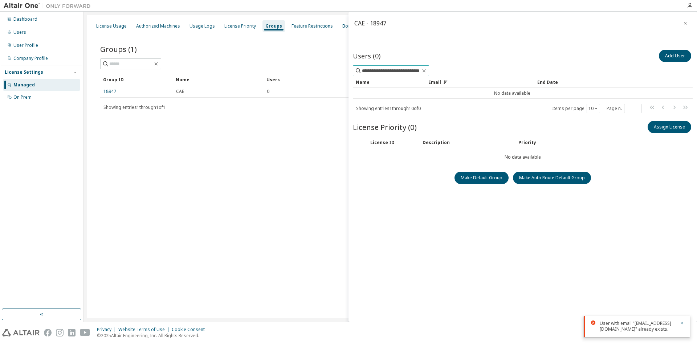
click at [400, 67] on input "**********" at bounding box center [391, 70] width 59 height 7
click at [691, 5] on icon "button" at bounding box center [690, 6] width 6 height 6
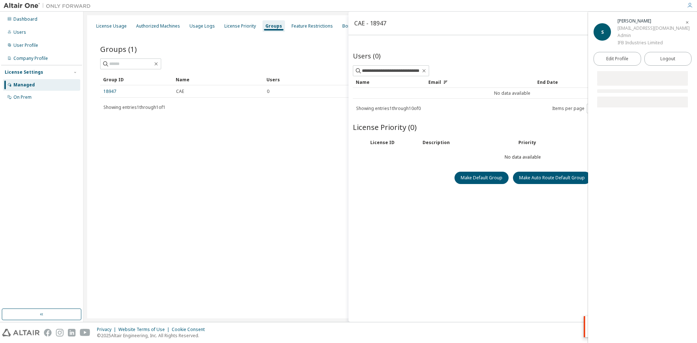
drag, startPoint x: 520, startPoint y: 221, endPoint x: 578, endPoint y: 170, distance: 76.9
click at [520, 221] on div "**********" at bounding box center [523, 185] width 340 height 274
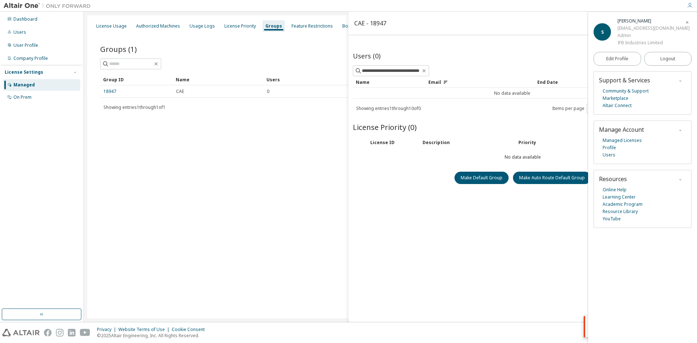
click at [185, 260] on div "License Usage Authorized Machines Usage Logs License Priority Groups Feature Re…" at bounding box center [390, 166] width 606 height 303
click at [110, 27] on div "License Usage" at bounding box center [111, 26] width 30 height 6
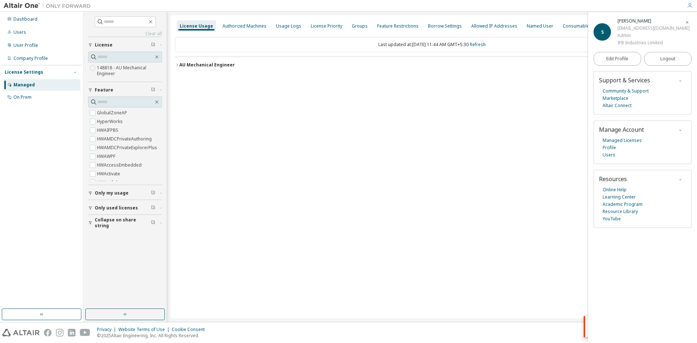
click at [202, 67] on div "AU Mechanical Engineer" at bounding box center [207, 65] width 56 height 6
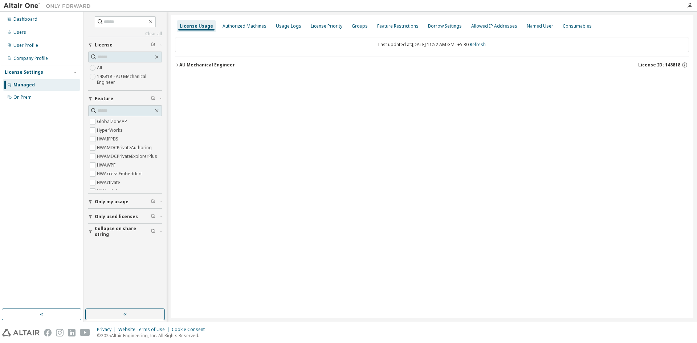
click at [191, 62] on div "AU Mechanical Engineer" at bounding box center [207, 65] width 56 height 6
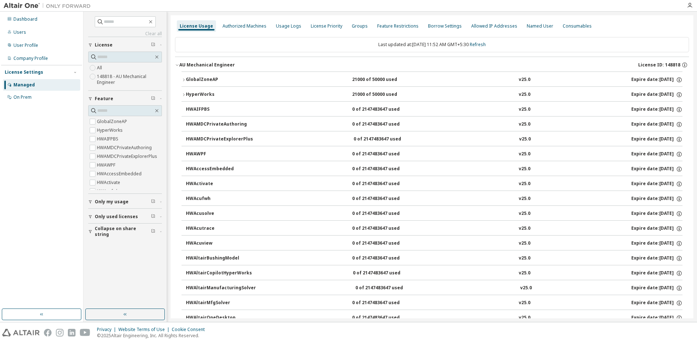
click at [196, 78] on div "GlobalZoneAP" at bounding box center [218, 80] width 65 height 7
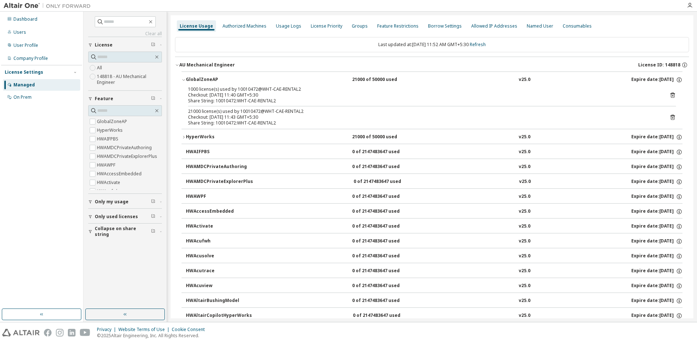
click at [669, 117] on icon at bounding box center [672, 117] width 7 height 7
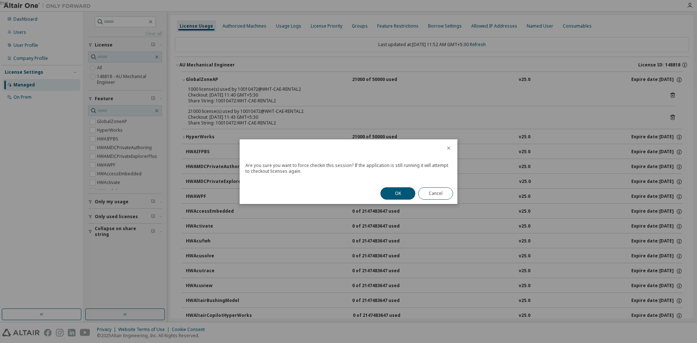
click at [399, 187] on div "OK Cancel" at bounding box center [416, 193] width 81 height 21
click at [399, 190] on button "OK" at bounding box center [397, 193] width 35 height 12
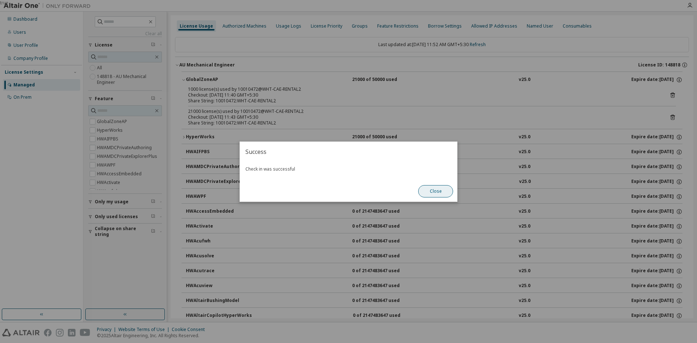
click at [439, 191] on button "Close" at bounding box center [435, 191] width 35 height 12
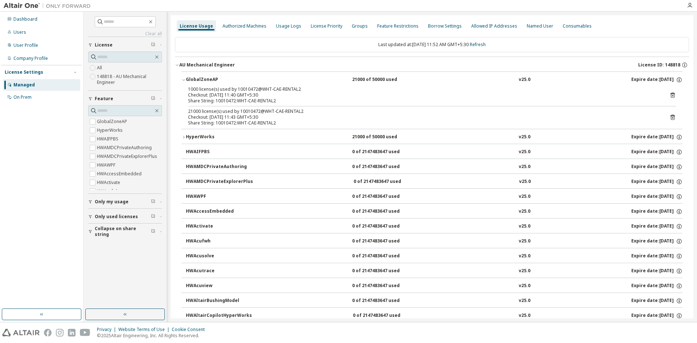
click at [669, 115] on icon at bounding box center [672, 117] width 7 height 7
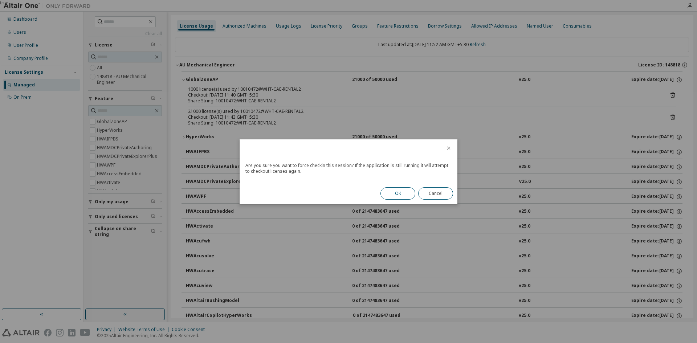
click at [402, 190] on button "OK" at bounding box center [397, 193] width 35 height 12
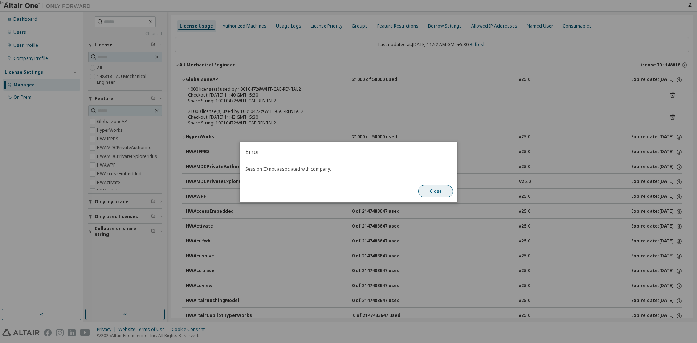
click at [428, 192] on button "Close" at bounding box center [435, 191] width 35 height 12
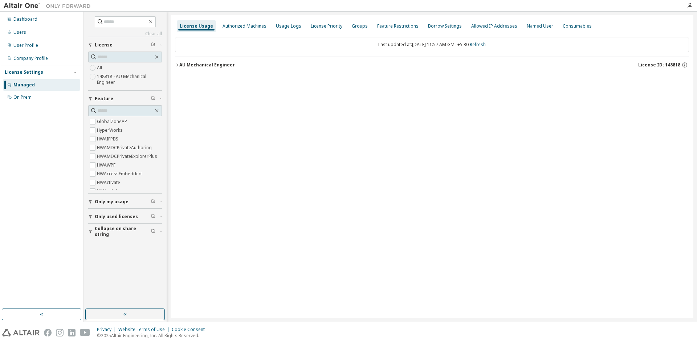
click at [201, 63] on div "AU Mechanical Engineer" at bounding box center [207, 65] width 56 height 6
